Goal: Information Seeking & Learning: Learn about a topic

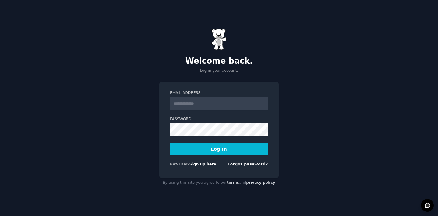
click at [166, 89] on div "Email Address Password Log In New user? Sign up here Forgot password?" at bounding box center [218, 130] width 119 height 96
click at [183, 104] on input "Email Address" at bounding box center [219, 103] width 98 height 13
click at [169, 96] on div "Email Address Password Log In New user? Sign up here Forgot password?" at bounding box center [218, 130] width 119 height 96
click at [184, 108] on input "Email Address" at bounding box center [219, 103] width 98 height 13
click at [171, 101] on input "Email Address" at bounding box center [219, 103] width 98 height 13
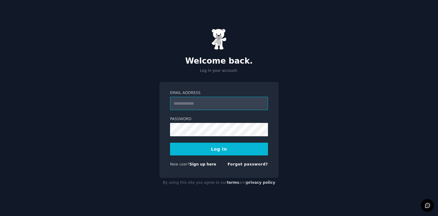
click at [189, 101] on input "Email Address" at bounding box center [219, 103] width 98 height 13
click at [202, 93] on label "Email Address" at bounding box center [219, 92] width 98 height 5
click at [202, 97] on input "Email Address" at bounding box center [219, 103] width 98 height 13
click at [195, 101] on input "Email Address" at bounding box center [219, 103] width 98 height 13
click at [202, 88] on div "Email Address Password Log In New user? Sign up here Forgot password?" at bounding box center [218, 130] width 119 height 96
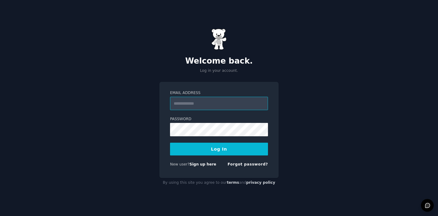
click at [197, 109] on input "Email Address" at bounding box center [219, 103] width 98 height 13
click at [205, 94] on label "Email Address" at bounding box center [219, 92] width 98 height 5
click at [205, 97] on input "Email Address" at bounding box center [219, 103] width 98 height 13
click at [196, 107] on input "Email Address" at bounding box center [219, 103] width 98 height 13
click at [226, 100] on input "Email Address" at bounding box center [219, 103] width 98 height 13
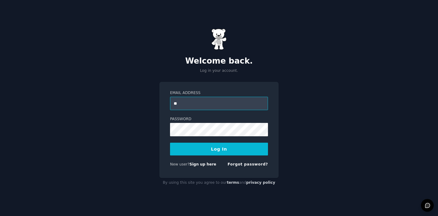
type input "**********"
click at [218, 148] on button "Log In" at bounding box center [219, 148] width 98 height 13
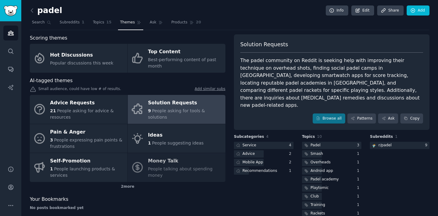
click at [268, 64] on div "The padel community on Reddit is seeking help with improving their technique on…" at bounding box center [331, 83] width 183 height 52
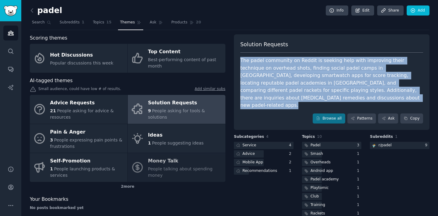
click at [268, 64] on div "The padel community on Reddit is seeking help with improving their technique on…" at bounding box center [331, 83] width 183 height 52
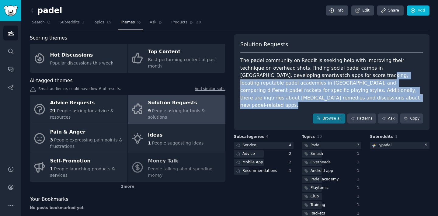
click at [291, 72] on div "The padel community on Reddit is seeking help with improving their technique on…" at bounding box center [331, 83] width 183 height 52
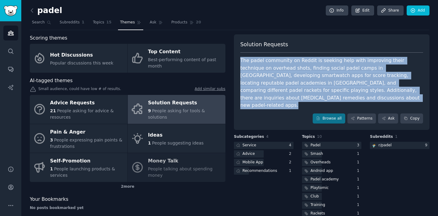
click at [291, 72] on div "The padel community on Reddit is seeking help with improving their technique on…" at bounding box center [331, 83] width 183 height 52
click at [247, 160] on div "Mobile App" at bounding box center [252, 162] width 21 height 5
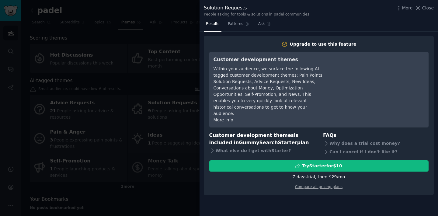
click at [171, 76] on div at bounding box center [219, 108] width 438 height 216
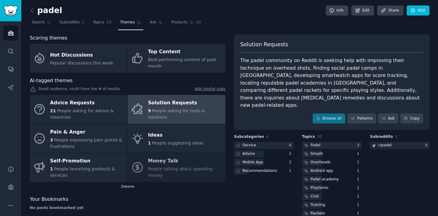
click at [259, 80] on div "The padel community on Reddit is seeking help with improving their technique on…" at bounding box center [331, 83] width 183 height 52
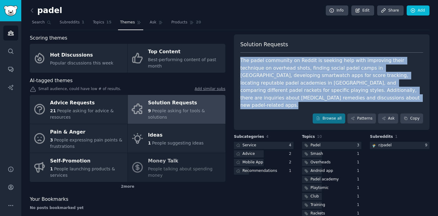
click at [259, 80] on div "The padel community on Reddit is seeking help with improving their technique on…" at bounding box center [331, 83] width 183 height 52
